Goal: Complete application form: Complete application form

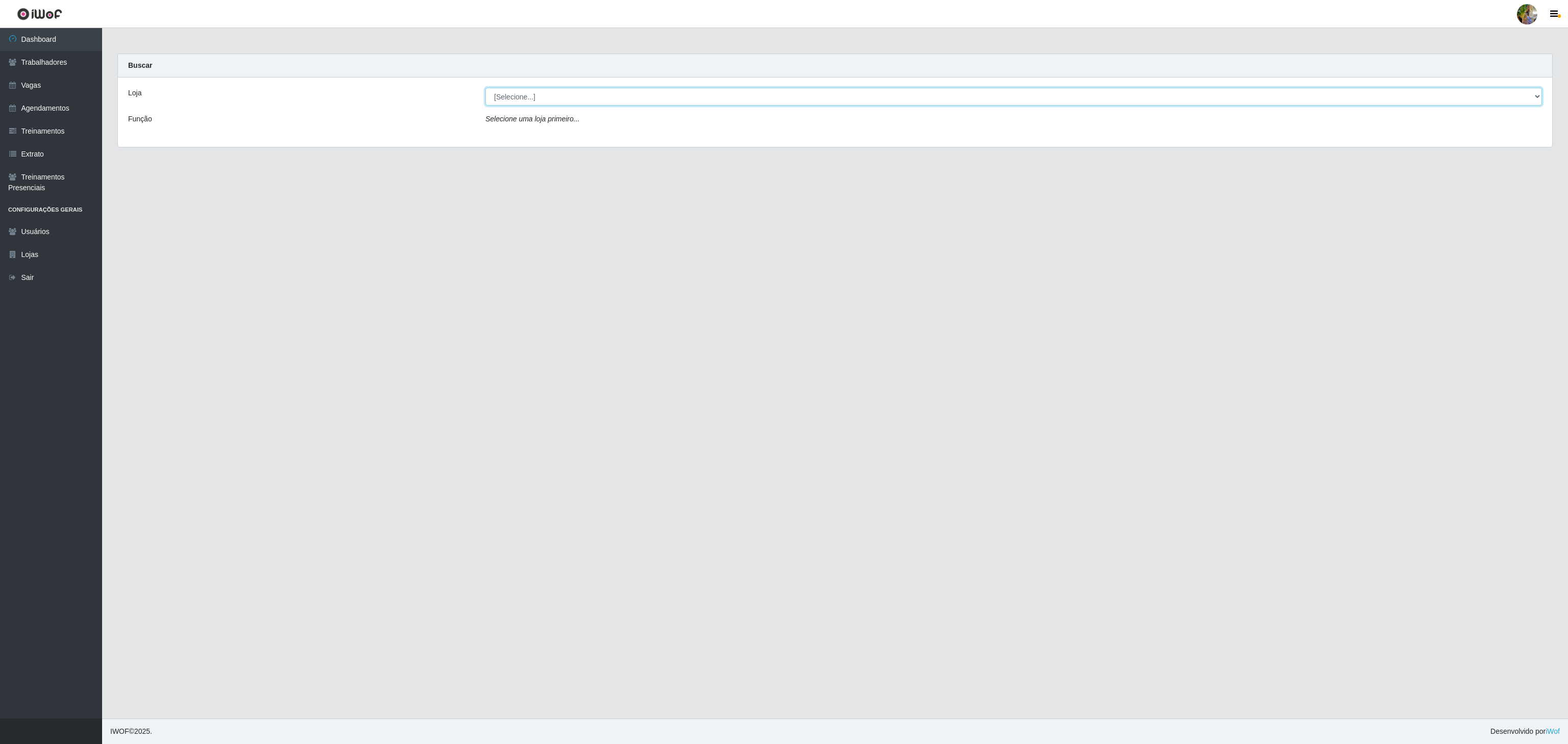
click at [545, 103] on select "[Selecione...] Atacado Vem - [GEOGRAPHIC_DATA] 30 Laranjeiras Velha Atacado Vem…" at bounding box center [1013, 96] width 1057 height 18
click at [485, 88] on select "[Selecione...] Atacado Vem - [GEOGRAPHIC_DATA] 30 Laranjeiras Velha Atacado Vem…" at bounding box center [1013, 96] width 1057 height 18
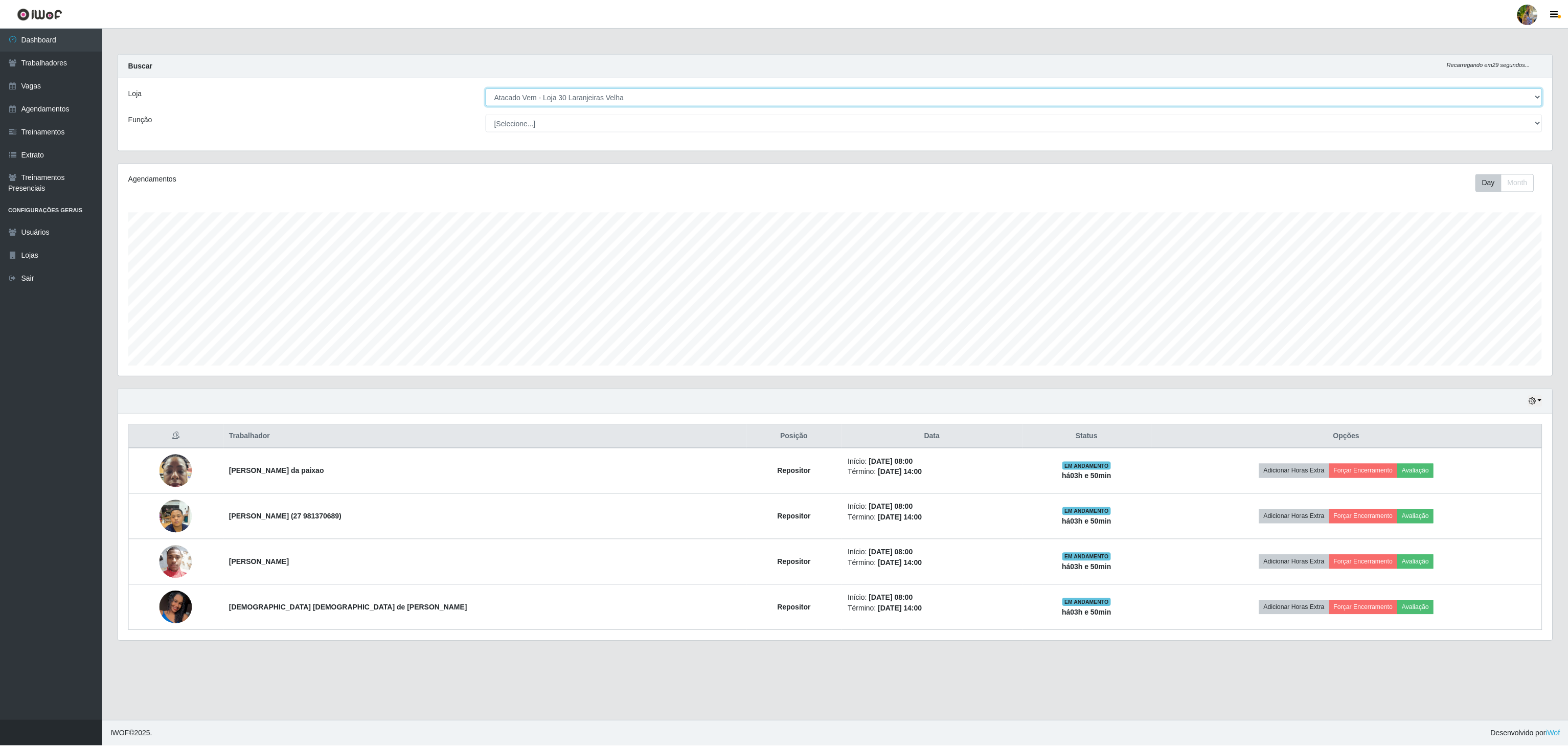
scroll to position [213, 1436]
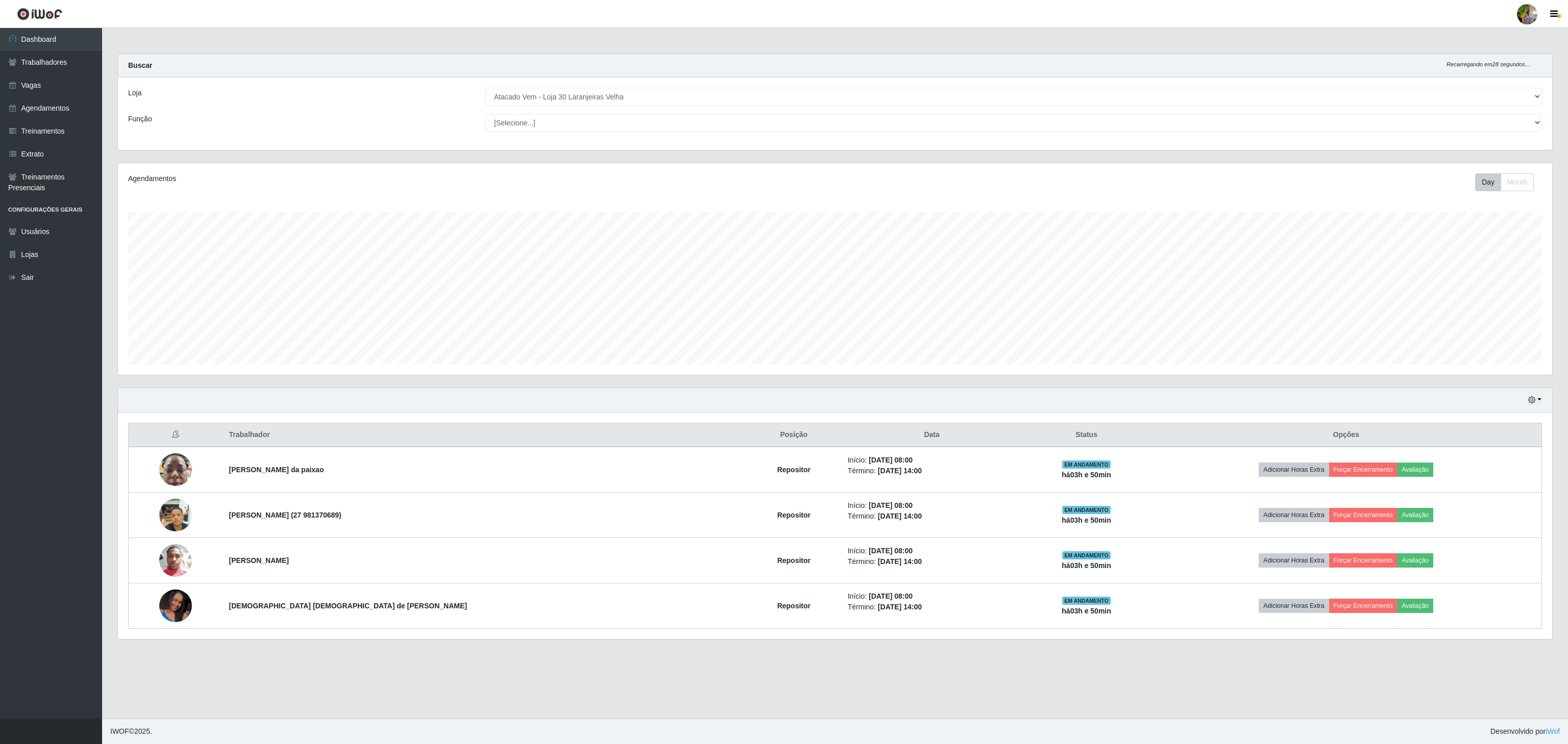
click at [601, 108] on div "Loja [Selecione...] Atacado Vem - [GEOGRAPHIC_DATA] 30 Laranjeiras Velha Atacad…" at bounding box center [835, 113] width 1434 height 72
click at [600, 100] on select "[Selecione...] Atacado Vem - [GEOGRAPHIC_DATA] 30 Laranjeiras Velha Atacado Vem…" at bounding box center [1013, 96] width 1057 height 18
click at [485, 88] on select "[Selecione...] Atacado Vem - [GEOGRAPHIC_DATA] 30 Laranjeiras Velha Atacado Vem…" at bounding box center [1013, 96] width 1057 height 18
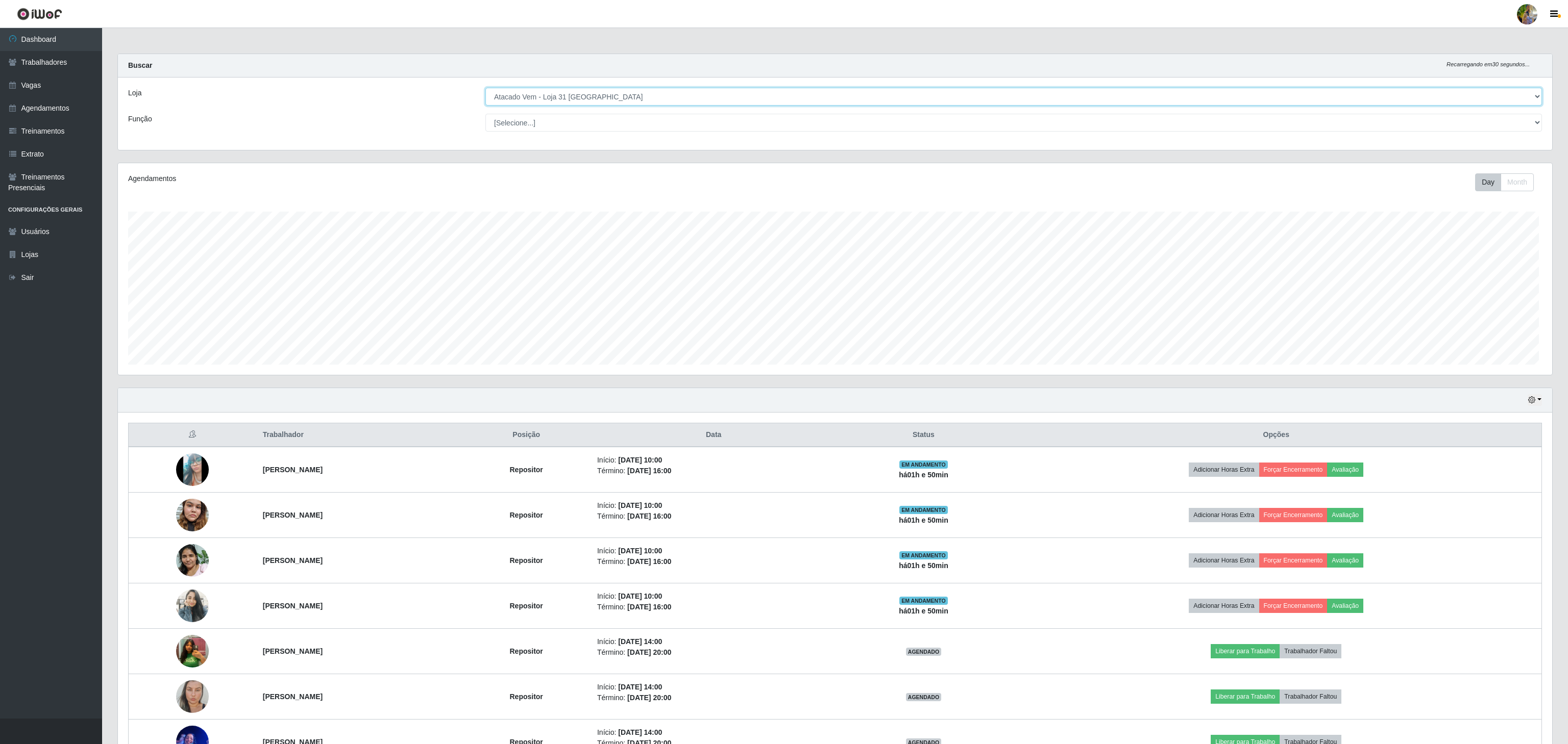
scroll to position [509906, 508985]
click at [620, 102] on select "[Selecione...] Atacado Vem - [GEOGRAPHIC_DATA] 30 Laranjeiras Velha Atacado Vem…" at bounding box center [1012, 96] width 1054 height 18
click at [485, 88] on select "[Selecione...] Atacado Vem - [GEOGRAPHIC_DATA] 30 Laranjeiras Velha Atacado Vem…" at bounding box center [1012, 96] width 1054 height 18
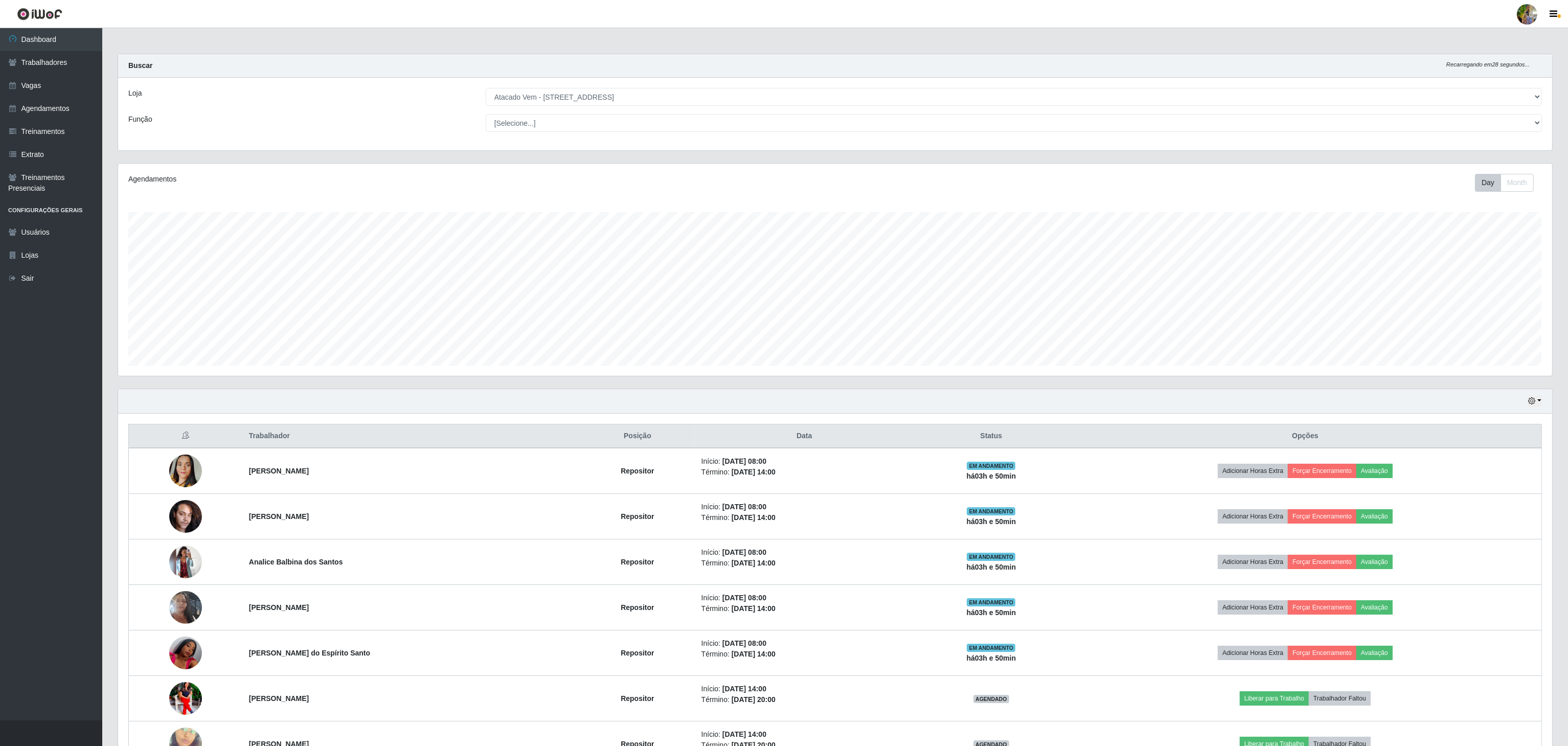
click at [647, 112] on div "Loja [Selecione...] Atacado Vem - [GEOGRAPHIC_DATA] 30 Laranjeiras Velha Atacad…" at bounding box center [835, 113] width 1434 height 73
click at [647, 107] on div "Loja [Selecione...] Atacado Vem - [GEOGRAPHIC_DATA] 30 Laranjeiras Velha Atacad…" at bounding box center [835, 113] width 1434 height 73
click at [615, 100] on select "[Selecione...] Atacado Vem - [GEOGRAPHIC_DATA] 30 Laranjeiras Velha Atacado Vem…" at bounding box center [1014, 96] width 1056 height 18
click at [486, 88] on select "[Selecione...] Atacado Vem - [GEOGRAPHIC_DATA] 30 Laranjeiras Velha Atacado Vem…" at bounding box center [1014, 96] width 1056 height 18
click at [591, 103] on select "[Selecione...] Atacado Vem - [GEOGRAPHIC_DATA] 30 Laranjeiras Velha Atacado Vem…" at bounding box center [1014, 96] width 1056 height 18
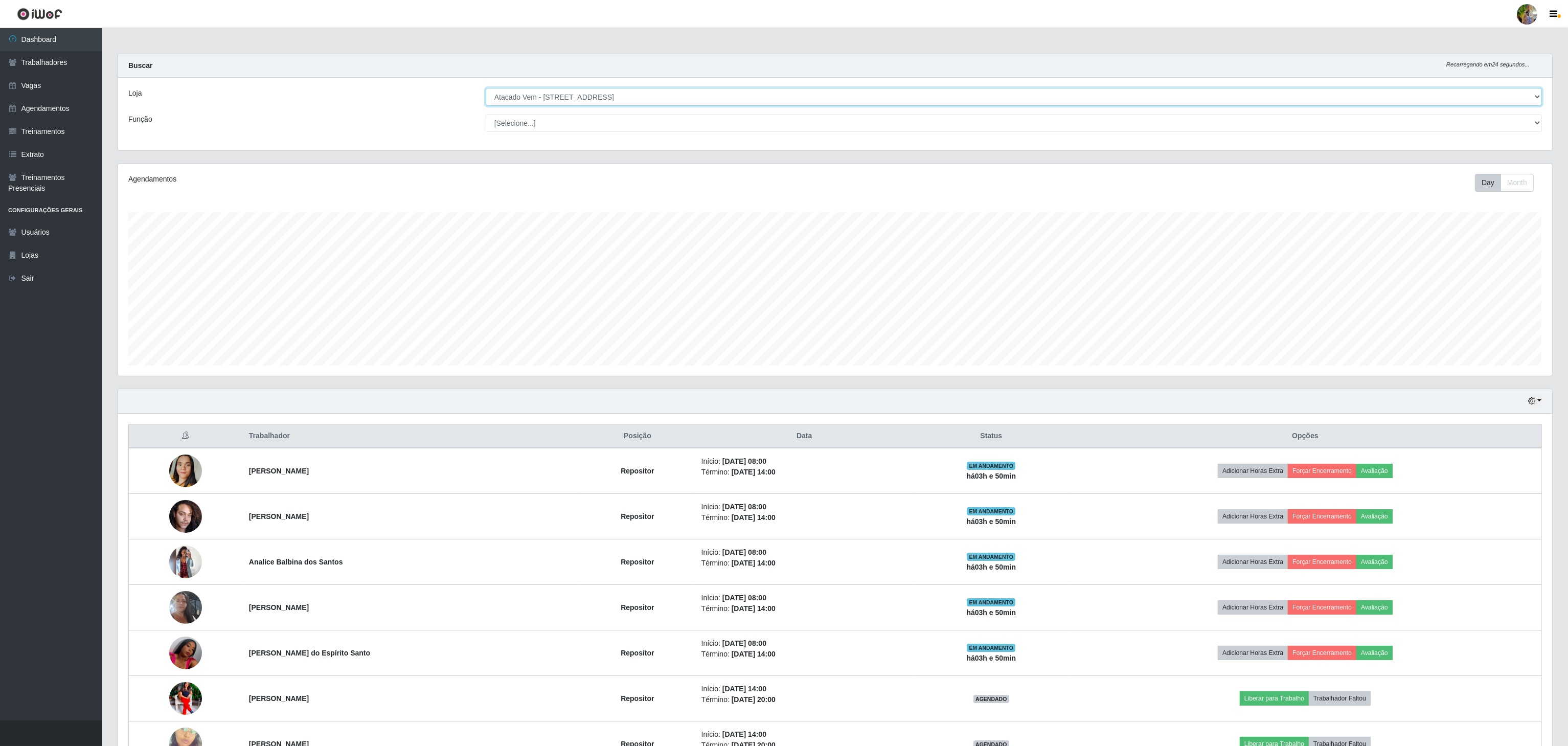
click at [486, 88] on select "[Selecione...] Atacado Vem - [GEOGRAPHIC_DATA] 30 Laranjeiras Velha Atacado Vem…" at bounding box center [1014, 96] width 1056 height 18
click at [613, 96] on select "[Selecione...] Atacado Vem - [GEOGRAPHIC_DATA] 30 Laranjeiras Velha Atacado Vem…" at bounding box center [1014, 96] width 1056 height 18
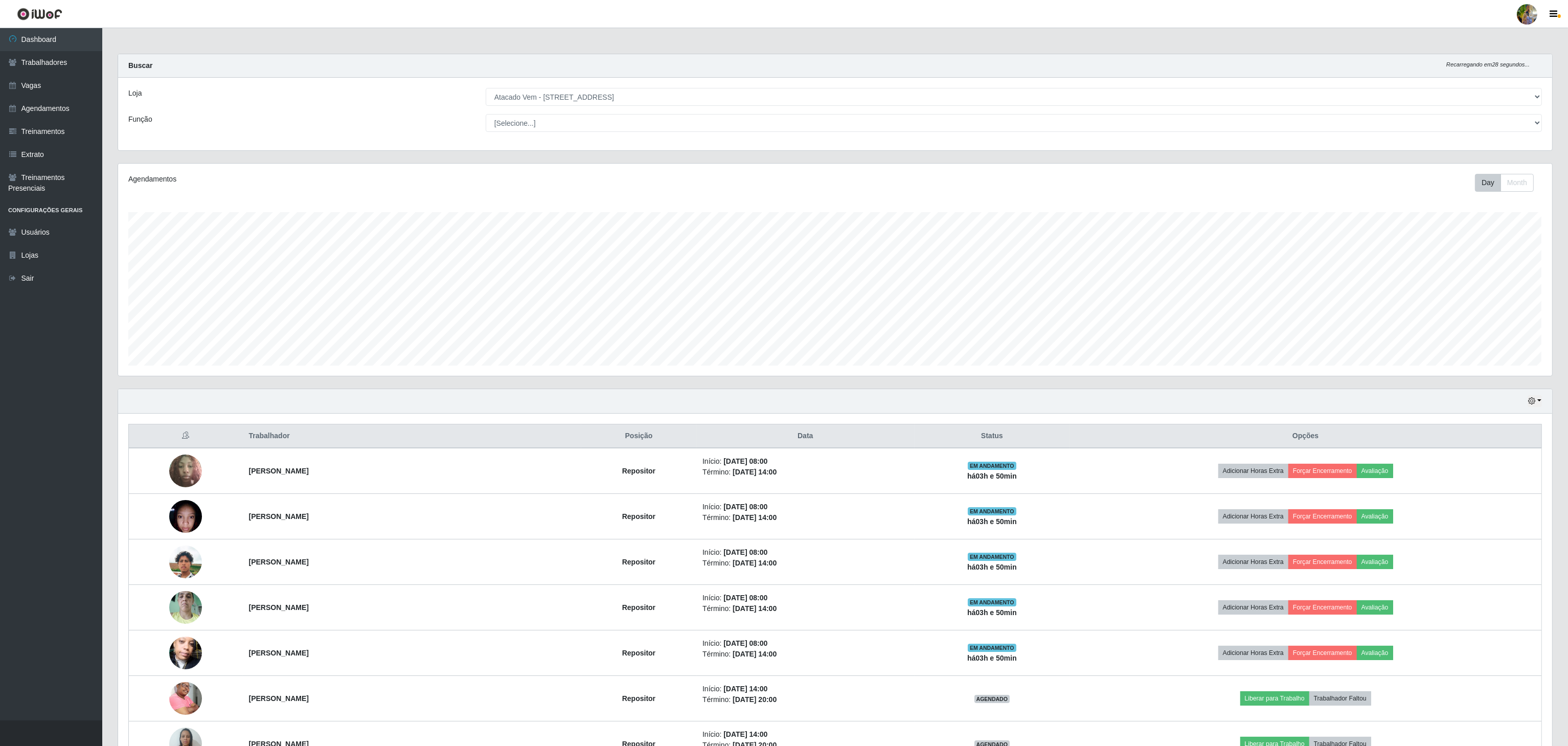
click at [441, 128] on div "Função" at bounding box center [299, 123] width 357 height 18
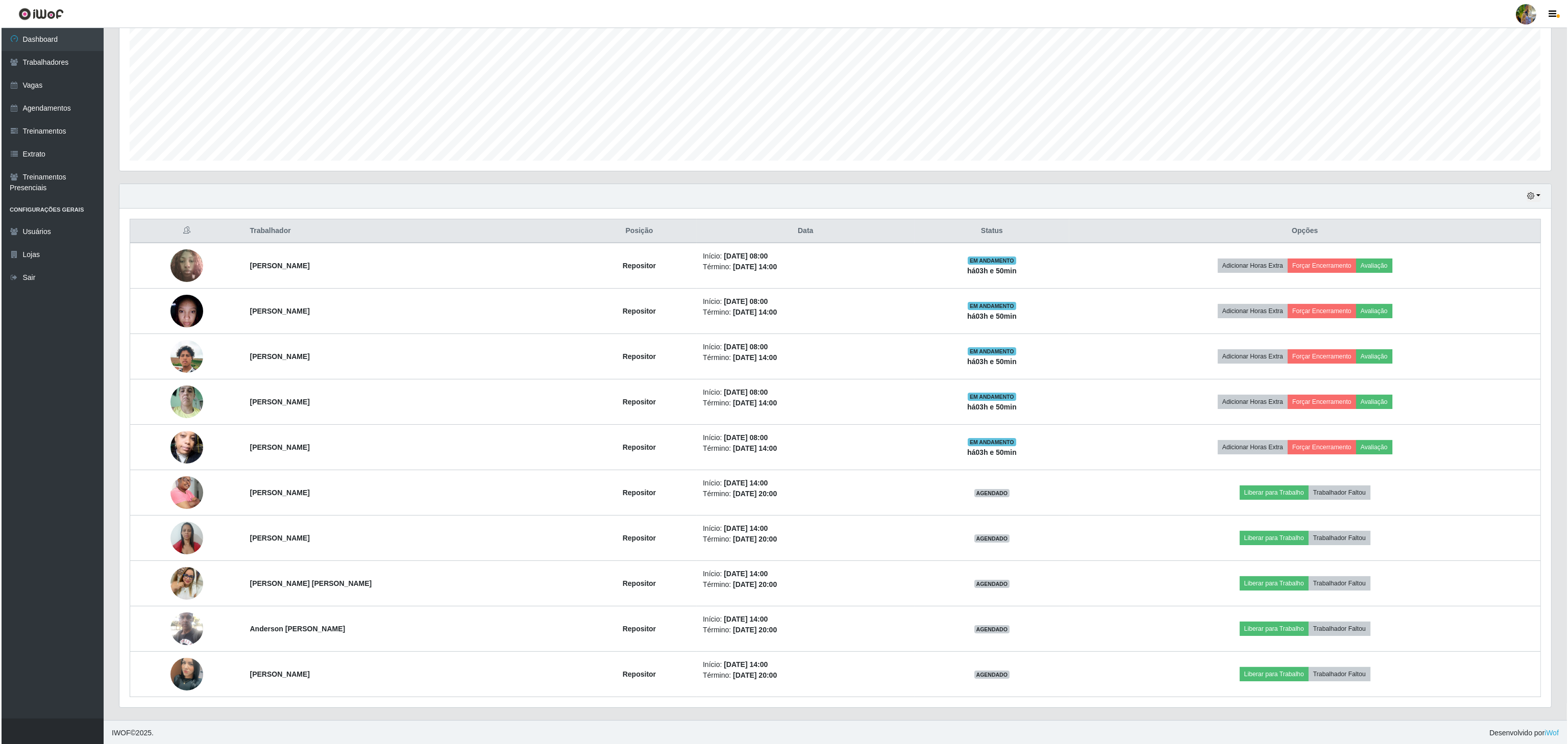
scroll to position [0, 0]
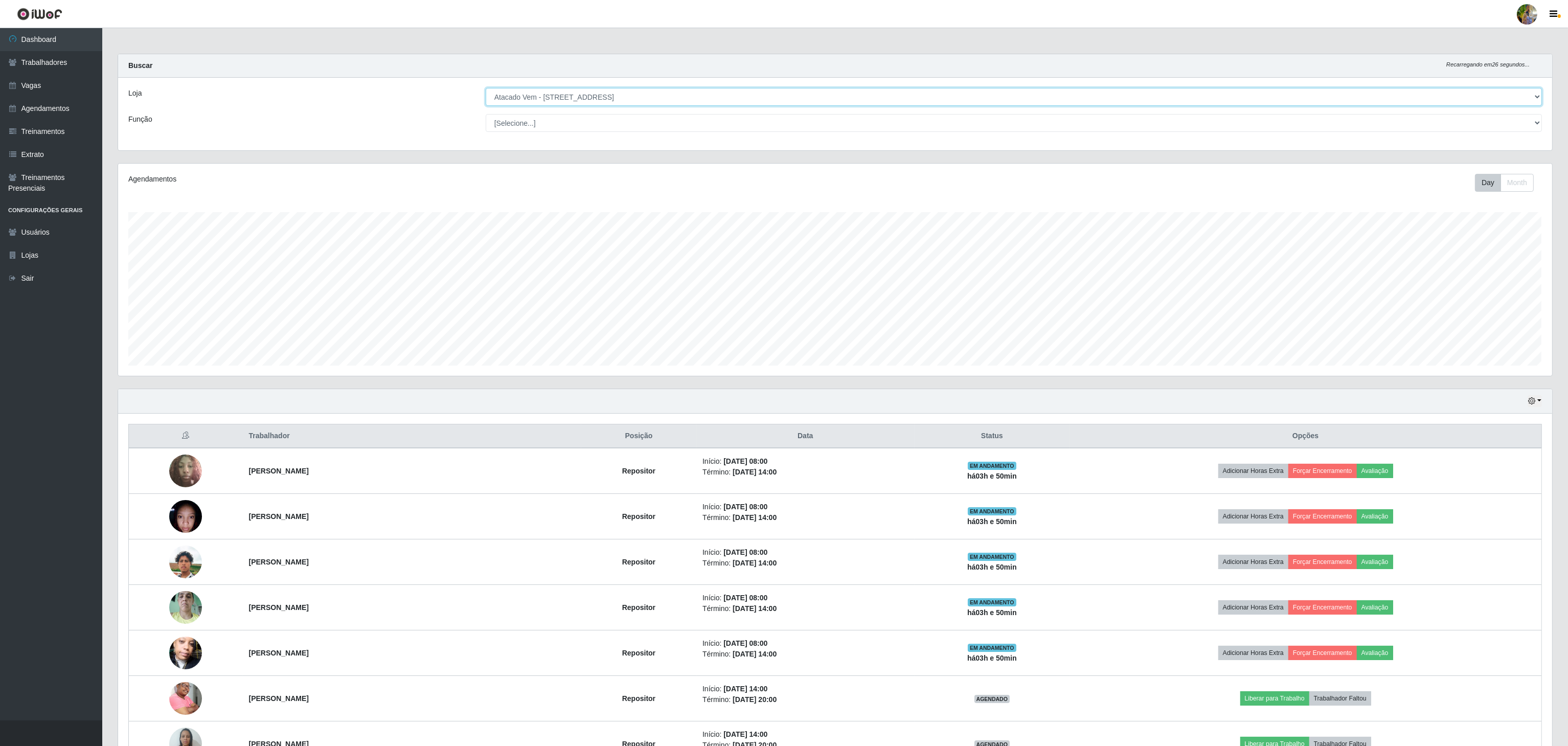
click at [585, 89] on select "[Selecione...] Atacado Vem - [GEOGRAPHIC_DATA] 30 Laranjeiras Velha Atacado Vem…" at bounding box center [1014, 96] width 1056 height 18
drag, startPoint x: 585, startPoint y: 91, endPoint x: 585, endPoint y: 96, distance: 5.0
click at [585, 91] on select "[Selecione...] Atacado Vem - [GEOGRAPHIC_DATA] 30 Laranjeiras Velha Atacado Vem…" at bounding box center [1014, 96] width 1056 height 18
click at [486, 88] on select "[Selecione...] Atacado Vem - [GEOGRAPHIC_DATA] 30 Laranjeiras Velha Atacado Vem…" at bounding box center [1014, 96] width 1056 height 18
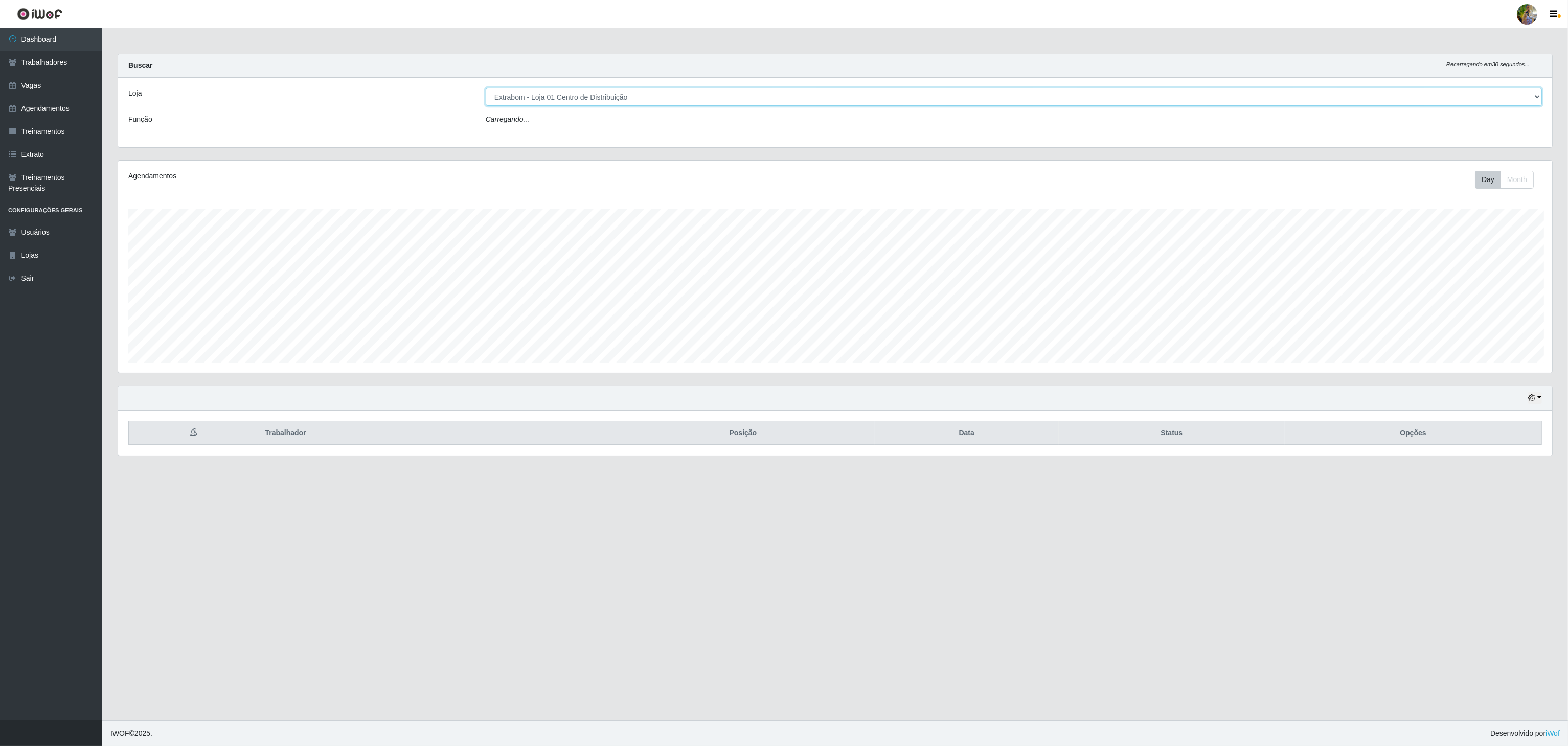
scroll to position [213, 1436]
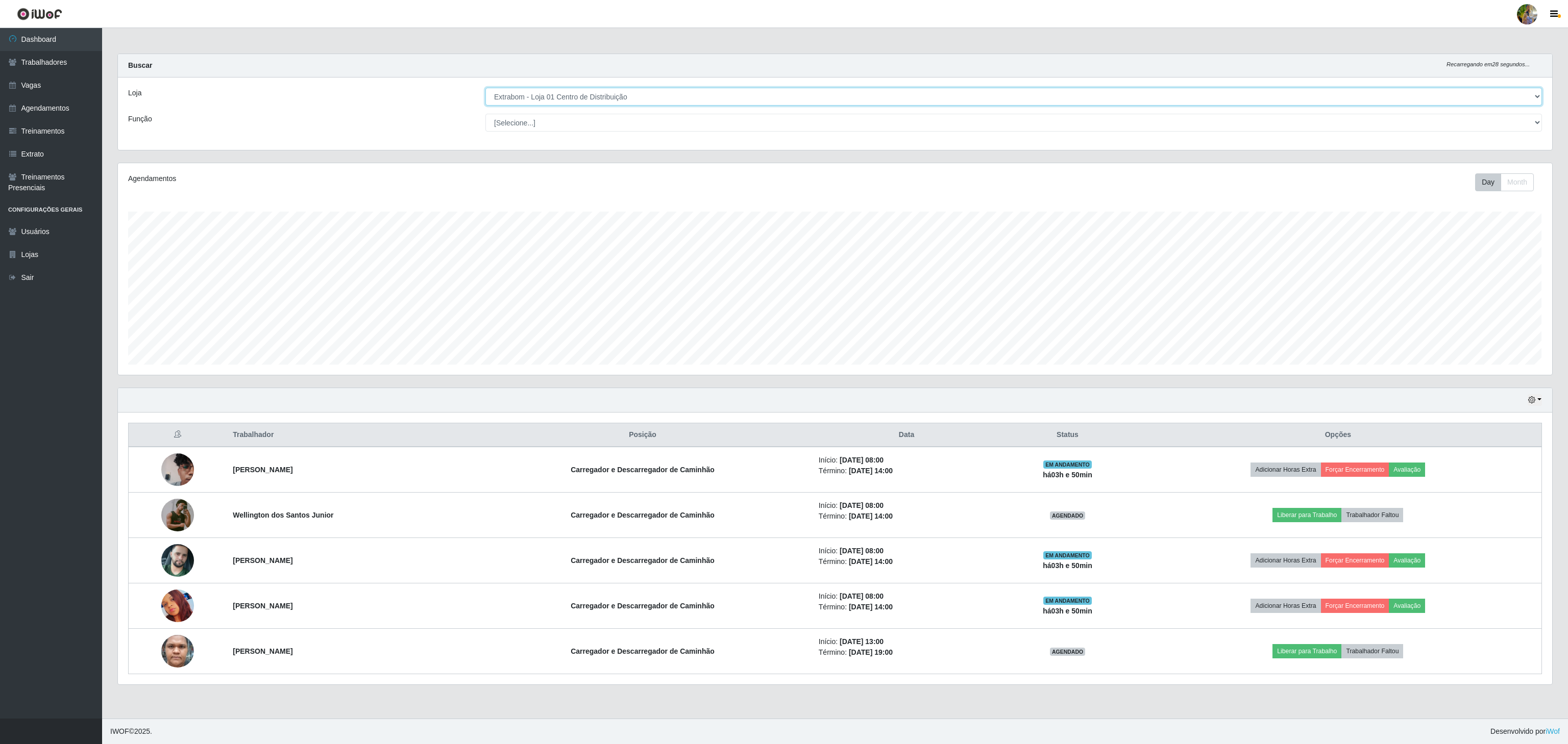
click at [593, 103] on select "[Selecione...] Atacado Vem - [GEOGRAPHIC_DATA] 30 Laranjeiras Velha Atacado Vem…" at bounding box center [1013, 96] width 1057 height 18
click at [485, 88] on select "[Selecione...] Atacado Vem - [GEOGRAPHIC_DATA] 30 Laranjeiras Velha Atacado Vem…" at bounding box center [1013, 96] width 1057 height 18
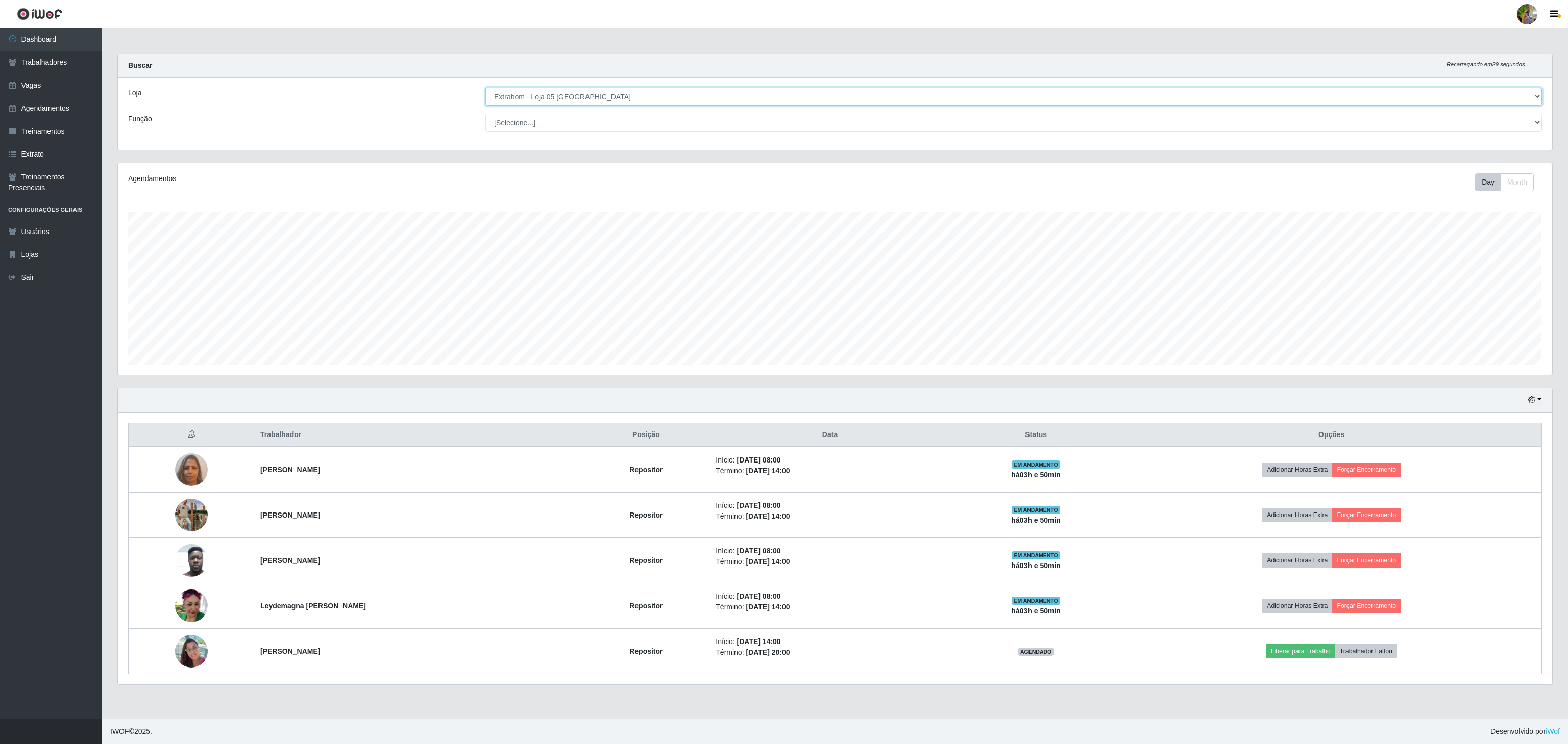
click at [602, 94] on select "[Selecione...] Atacado Vem - [GEOGRAPHIC_DATA] 30 Laranjeiras Velha Atacado Vem…" at bounding box center [1013, 96] width 1057 height 18
click at [485, 88] on select "[Selecione...] Atacado Vem - [GEOGRAPHIC_DATA] 30 Laranjeiras Velha Atacado Vem…" at bounding box center [1013, 96] width 1057 height 18
click at [596, 102] on select "[Selecione...] Atacado Vem - [GEOGRAPHIC_DATA] 30 Laranjeiras Velha Atacado Vem…" at bounding box center [1013, 96] width 1057 height 18
click at [485, 88] on select "[Selecione...] Atacado Vem - [GEOGRAPHIC_DATA] 30 Laranjeiras Velha Atacado Vem…" at bounding box center [1013, 96] width 1057 height 18
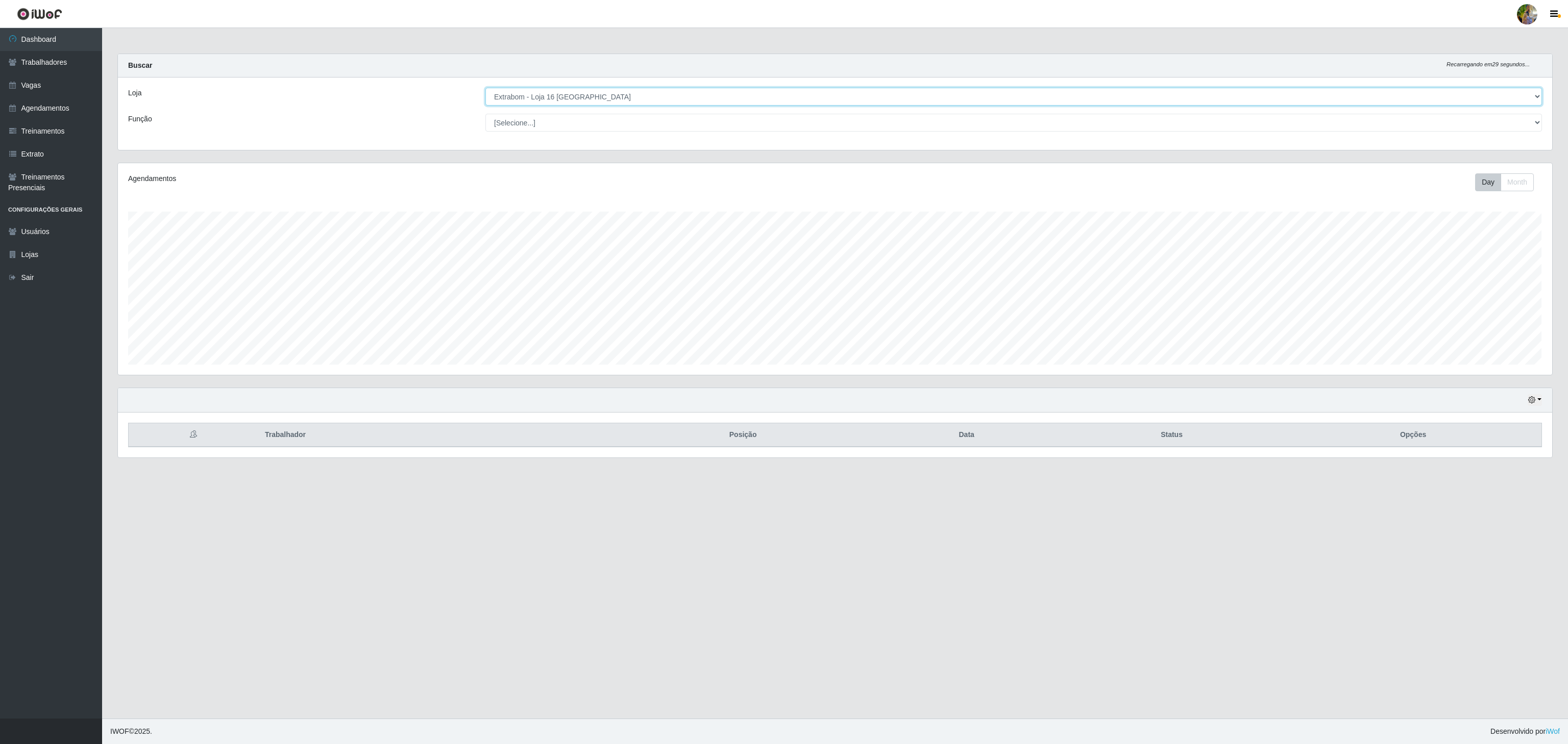
click at [625, 96] on select "[Selecione...] Atacado Vem - [GEOGRAPHIC_DATA] 30 Laranjeiras Velha Atacado Vem…" at bounding box center [1013, 96] width 1057 height 18
click at [485, 88] on select "[Selecione...] Atacado Vem - [GEOGRAPHIC_DATA] 30 Laranjeiras Velha Atacado Vem…" at bounding box center [1013, 96] width 1057 height 18
click at [614, 98] on select "[Selecione...] Atacado Vem - [GEOGRAPHIC_DATA] 30 Laranjeiras Velha Atacado Vem…" at bounding box center [1013, 96] width 1057 height 18
click at [485, 88] on select "[Selecione...] Atacado Vem - [GEOGRAPHIC_DATA] 30 Laranjeiras Velha Atacado Vem…" at bounding box center [1013, 96] width 1057 height 18
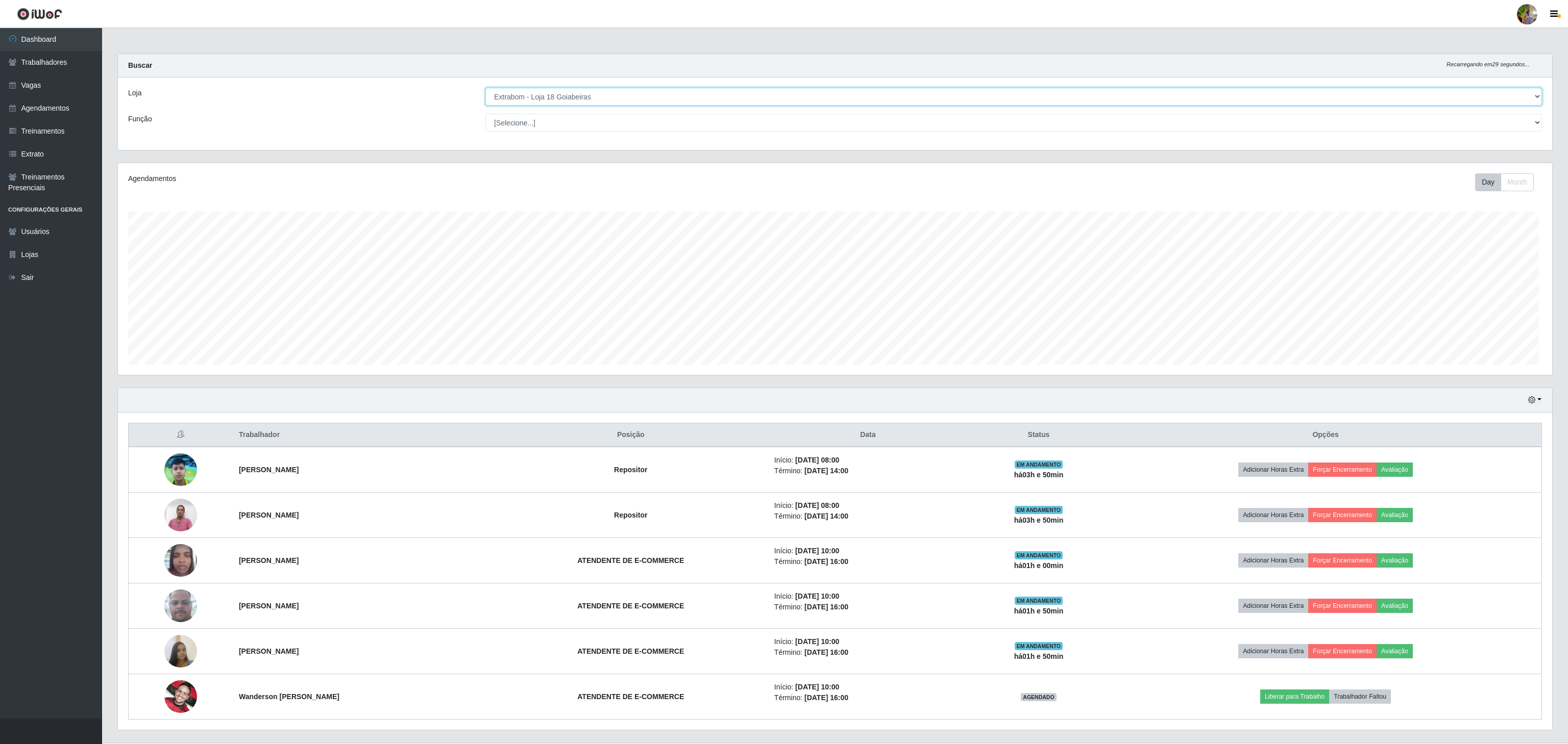
scroll to position [509906, 508985]
click at [617, 102] on select "[Selecione...] Atacado Vem - [GEOGRAPHIC_DATA] 30 Laranjeiras Velha Atacado Vem…" at bounding box center [1012, 96] width 1054 height 18
click at [485, 88] on select "[Selecione...] Atacado Vem - [GEOGRAPHIC_DATA] 30 Laranjeiras Velha Atacado Vem…" at bounding box center [1012, 96] width 1054 height 18
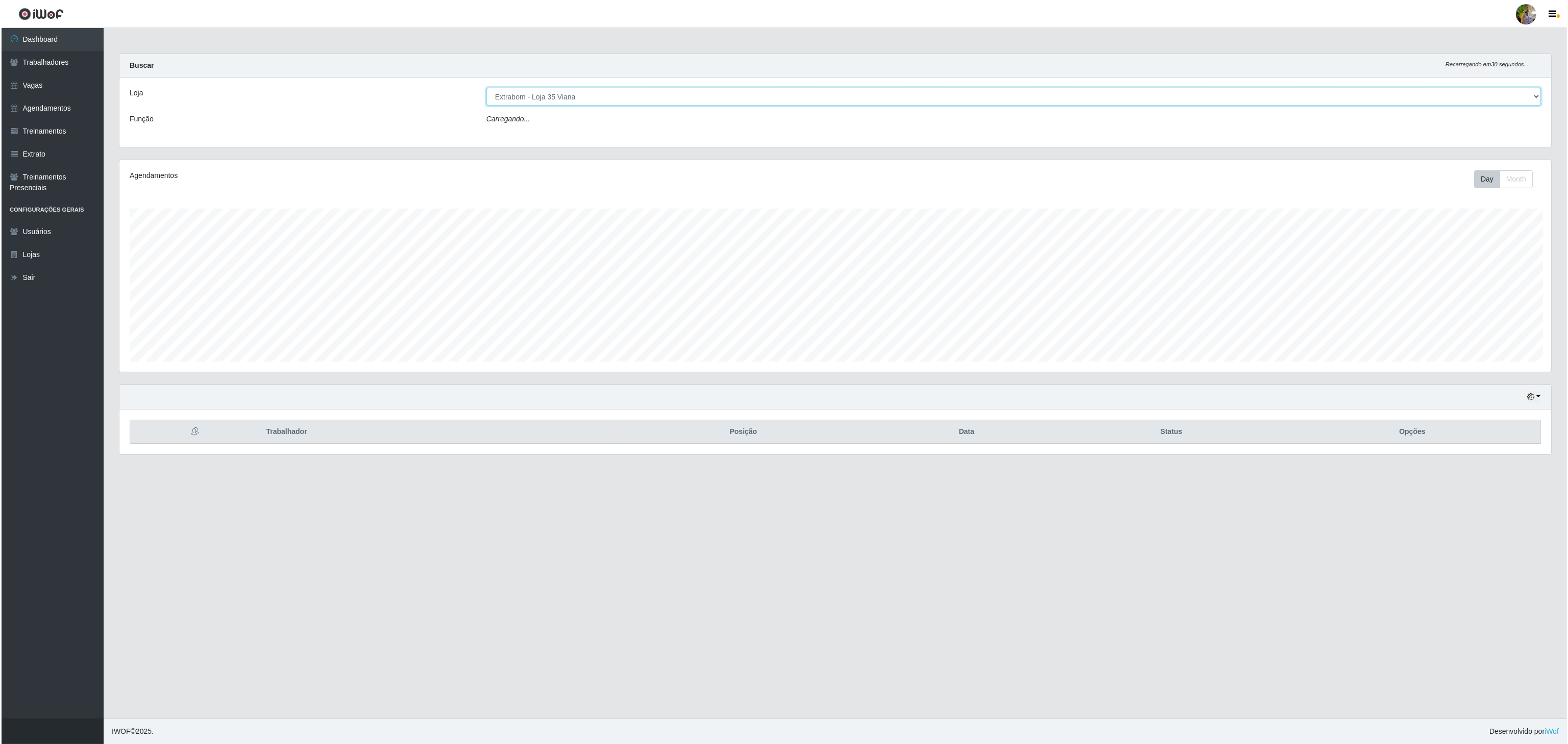
scroll to position [212, 1433]
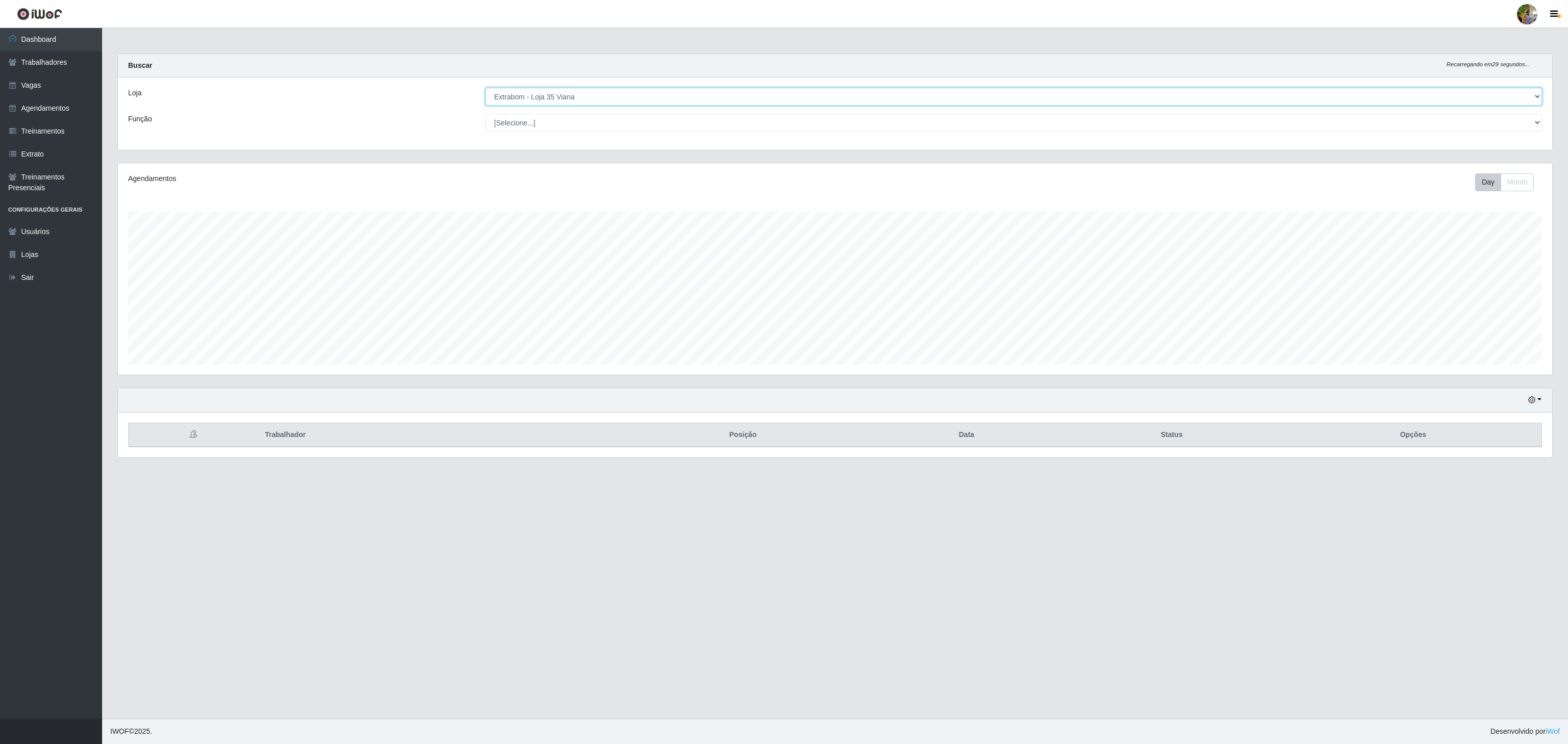
click at [628, 96] on select "[Selecione...] Atacado Vem - [GEOGRAPHIC_DATA] 30 Laranjeiras Velha Atacado Vem…" at bounding box center [1013, 96] width 1057 height 18
click at [485, 88] on select "[Selecione...] Atacado Vem - [GEOGRAPHIC_DATA] 30 Laranjeiras Velha Atacado Vem…" at bounding box center [1013, 96] width 1057 height 18
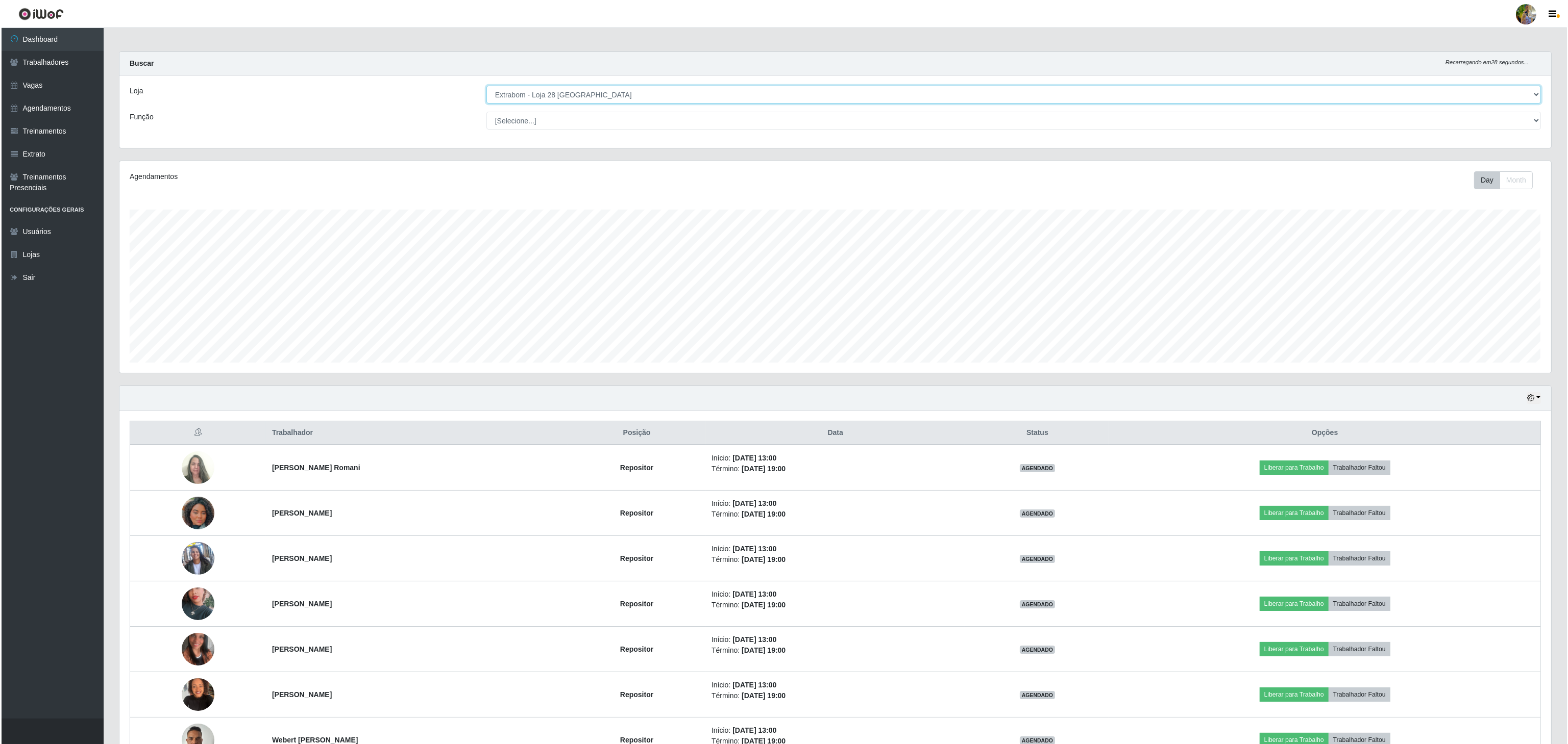
scroll to position [0, 0]
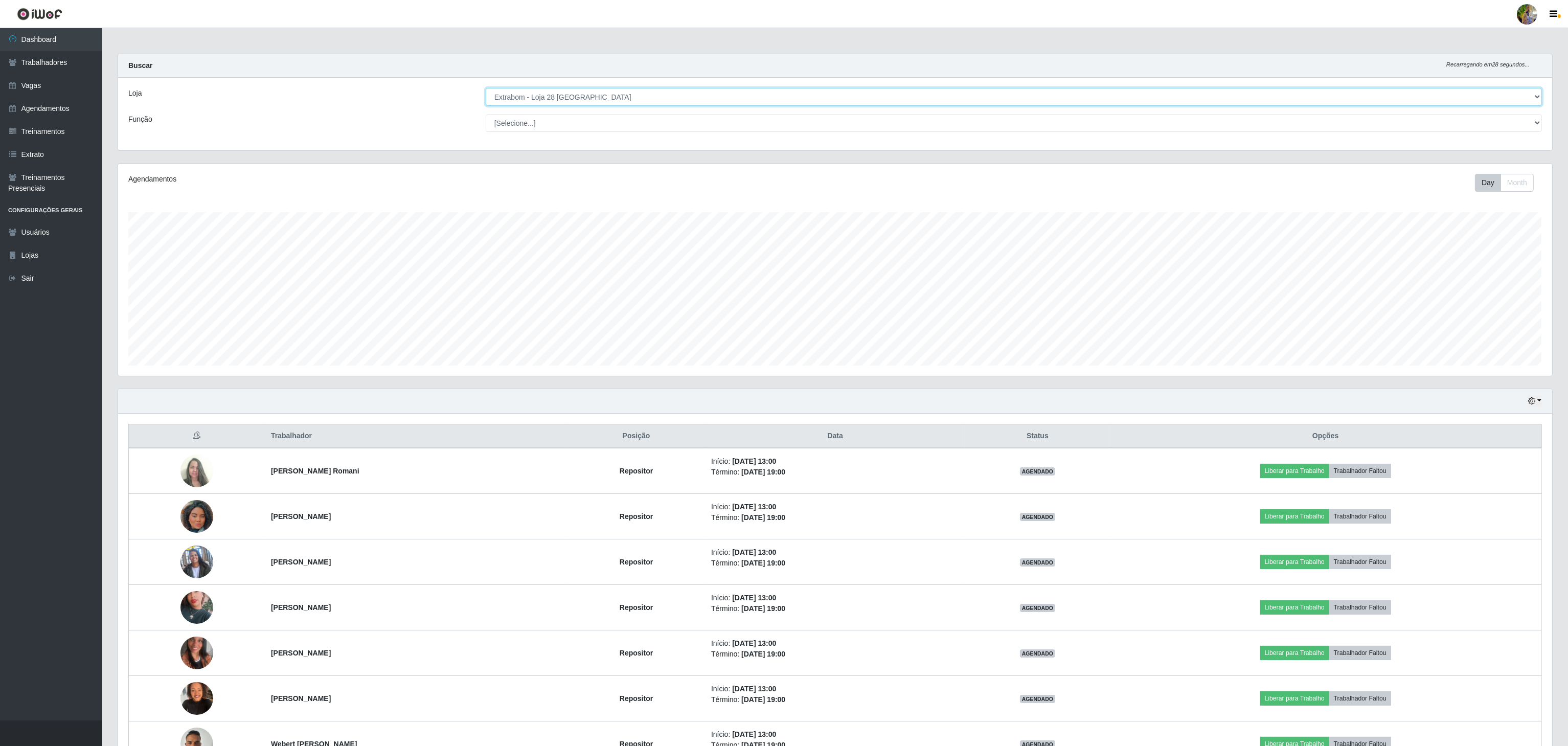
click at [625, 105] on select "[Selecione...] Atacado Vem - [GEOGRAPHIC_DATA] 30 Laranjeiras Velha Atacado Vem…" at bounding box center [1014, 96] width 1056 height 18
click at [486, 88] on select "[Selecione...] Atacado Vem - [GEOGRAPHIC_DATA] 30 Laranjeiras Velha Atacado Vem…" at bounding box center [1014, 96] width 1056 height 18
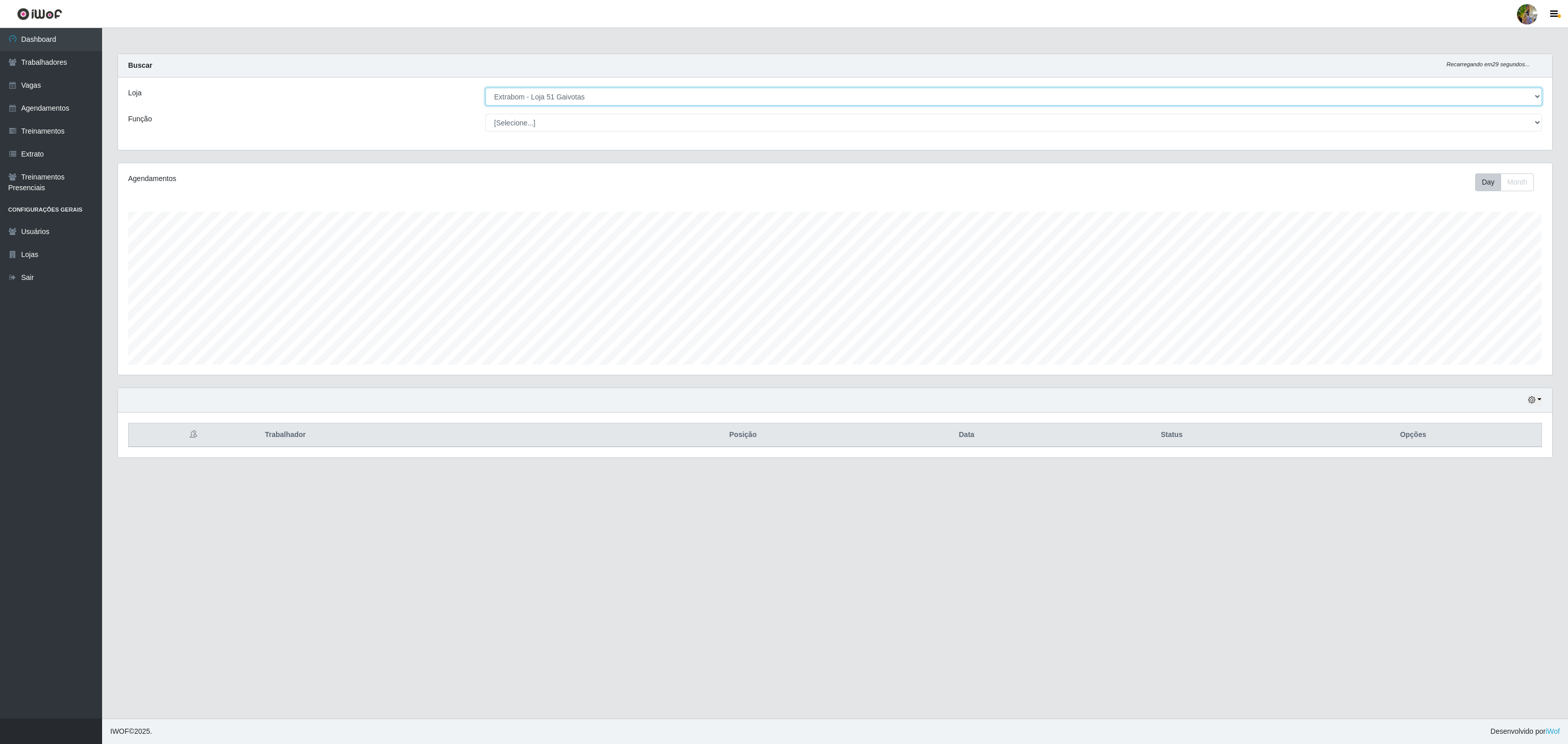
click at [637, 103] on select "[Selecione...] Atacado Vem - [GEOGRAPHIC_DATA] 30 Laranjeiras Velha Atacado Vem…" at bounding box center [1013, 96] width 1057 height 18
click at [485, 88] on select "[Selecione...] Atacado Vem - [GEOGRAPHIC_DATA] 30 Laranjeiras Velha Atacado Vem…" at bounding box center [1013, 96] width 1057 height 18
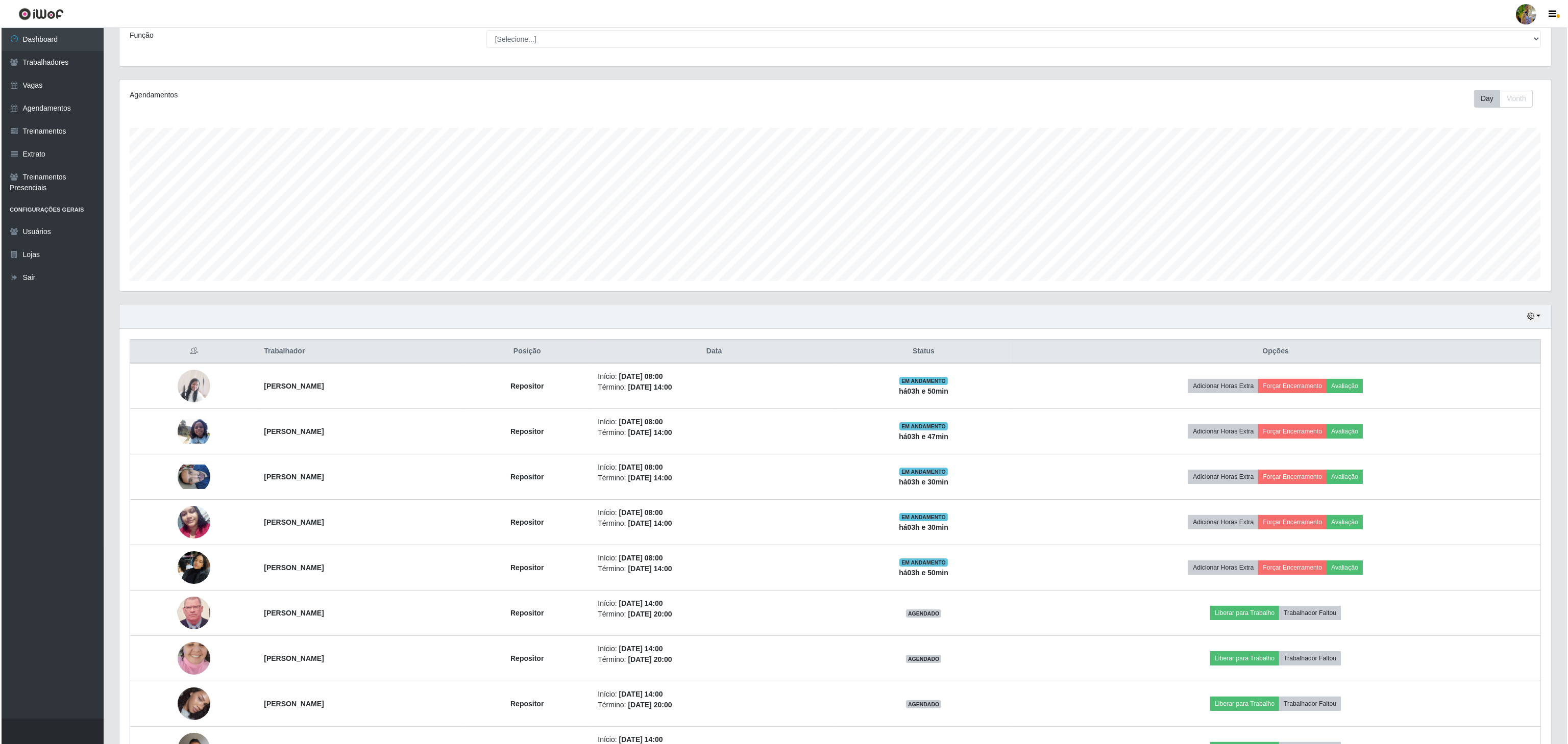
scroll to position [0, 0]
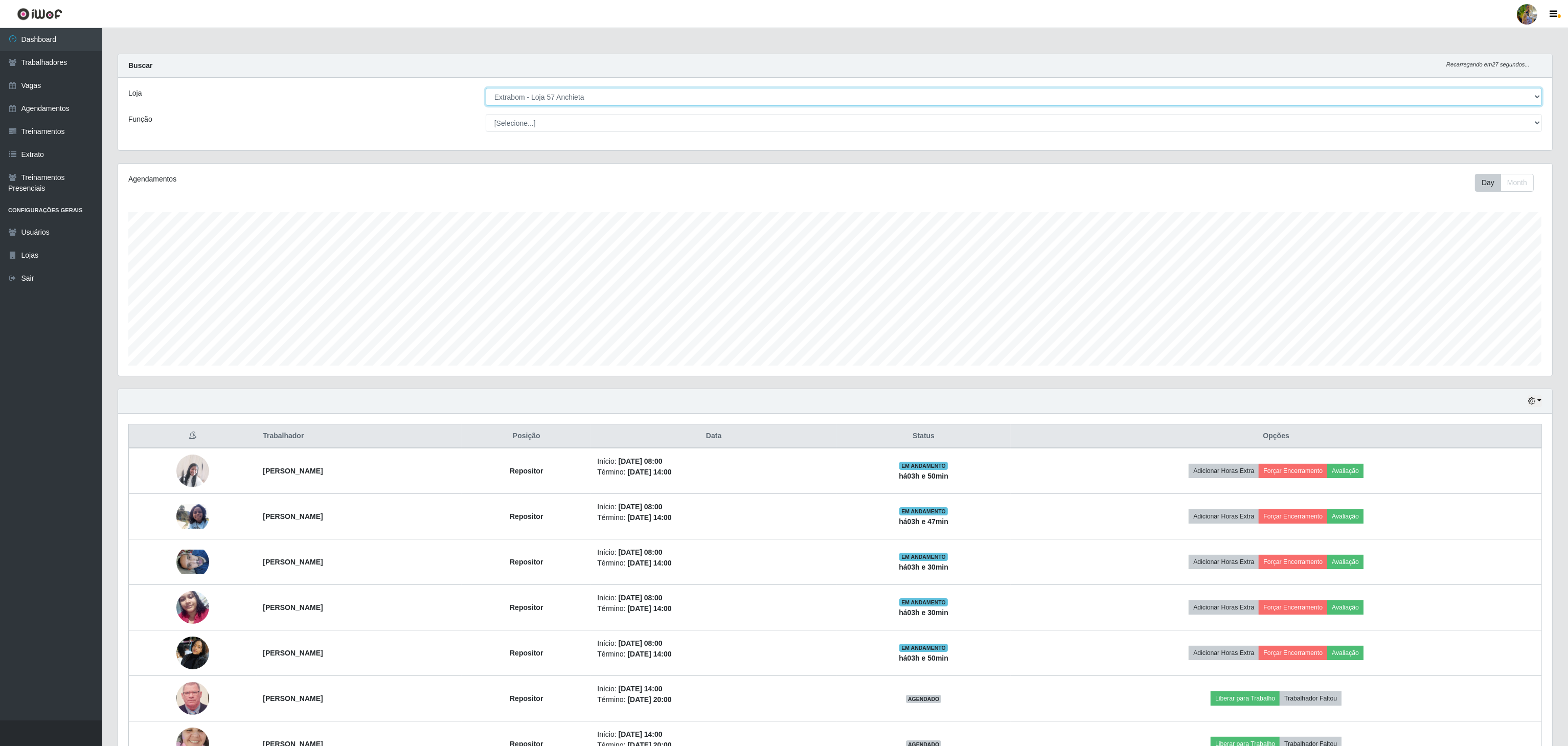
click at [624, 91] on select "[Selecione...] Atacado Vem - [GEOGRAPHIC_DATA] 30 Laranjeiras Velha Atacado Vem…" at bounding box center [1014, 96] width 1056 height 18
click at [486, 88] on select "[Selecione...] Atacado Vem - [GEOGRAPHIC_DATA] 30 Laranjeiras Velha Atacado Vem…" at bounding box center [1014, 96] width 1056 height 18
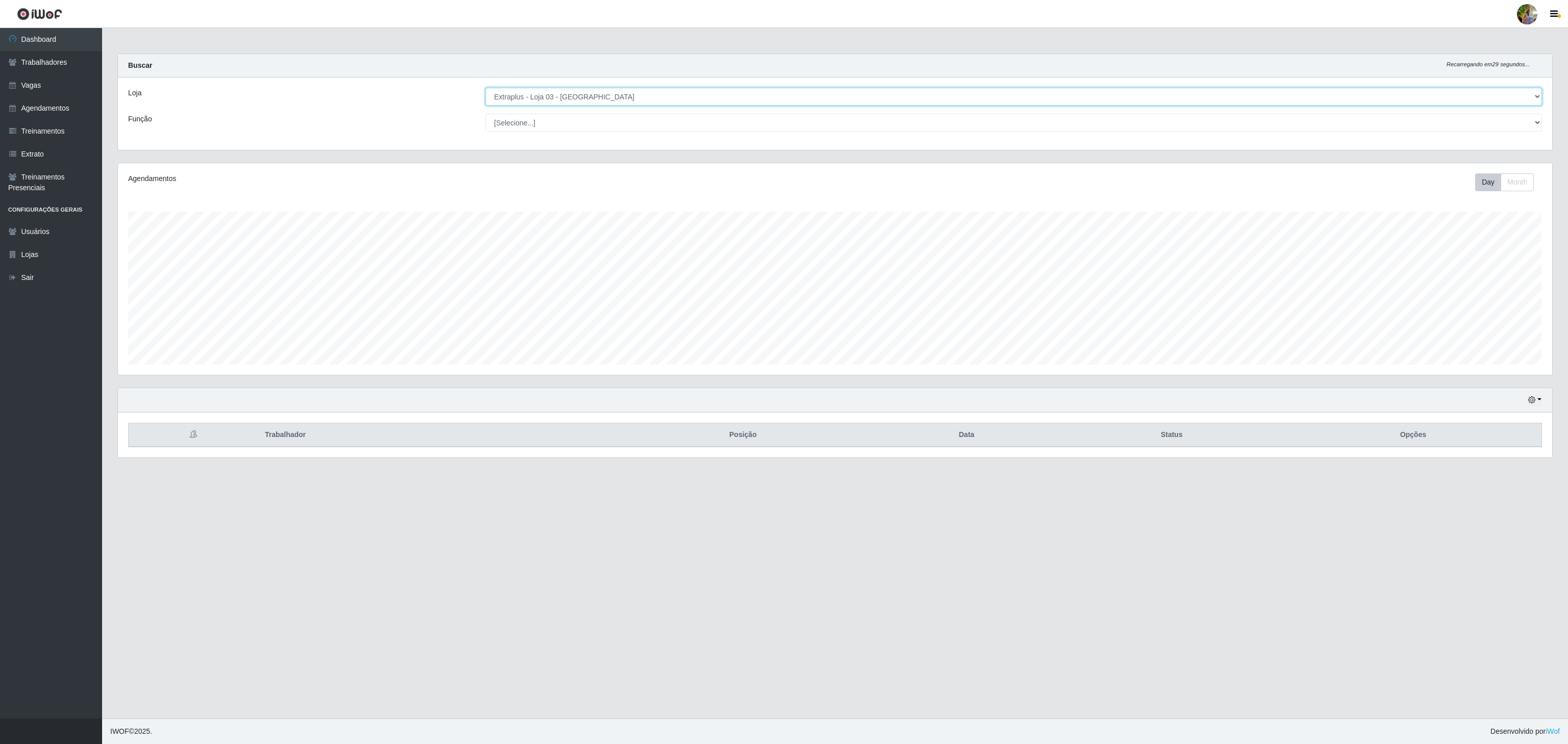
click at [701, 103] on select "[Selecione...] Atacado Vem - [GEOGRAPHIC_DATA] 30 Laranjeiras Velha Atacado Vem…" at bounding box center [1013, 96] width 1057 height 18
select select "451"
click at [485, 88] on select "[Selecione...] Atacado Vem - [GEOGRAPHIC_DATA] 30 Laranjeiras Velha Atacado Vem…" at bounding box center [1013, 96] width 1057 height 18
